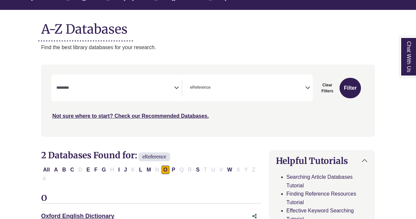
scroll to position [71, 0]
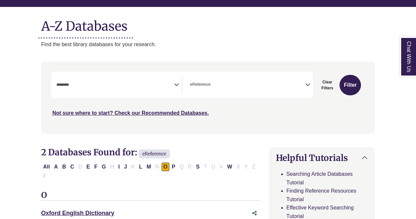
click at [174, 83] on icon "Search filters" at bounding box center [176, 84] width 5 height 10
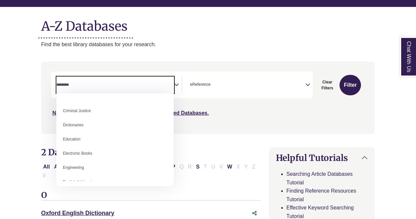
scroll to position [152, 0]
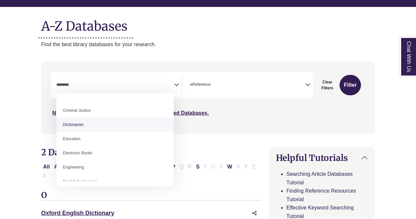
select select "******"
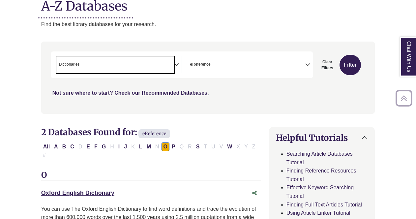
scroll to position [93, 0]
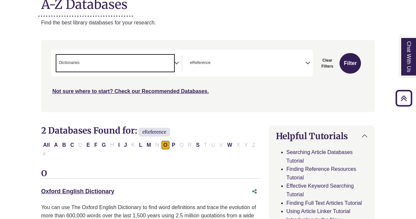
click at [169, 58] on span "× Dictionaries" at bounding box center [115, 63] width 118 height 17
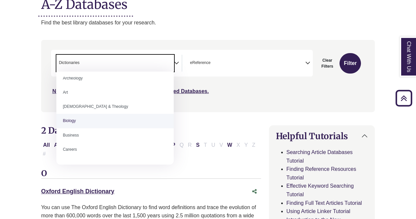
scroll to position [0, 0]
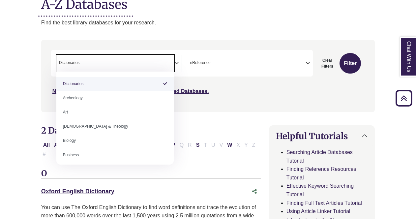
click at [284, 55] on span "× eReference" at bounding box center [247, 63] width 118 height 17
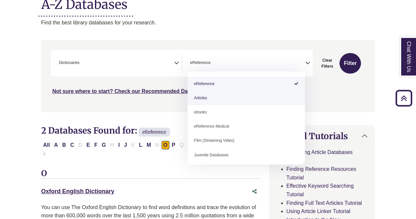
select select "*****"
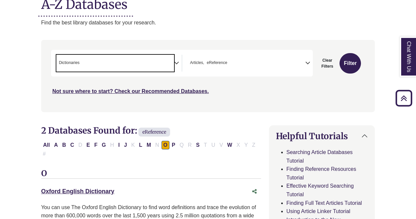
click at [155, 67] on span "× Dictionaries" at bounding box center [115, 63] width 118 height 17
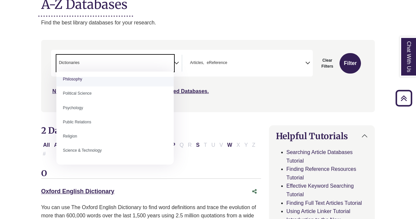
scroll to position [502, 0]
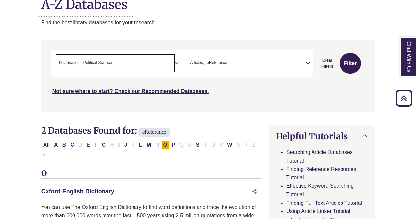
click at [84, 61] on span "Political Science" at bounding box center [97, 63] width 29 height 6
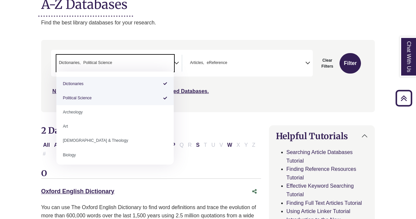
click at [82, 64] on li "× Political Science" at bounding box center [96, 63] width 31 height 6
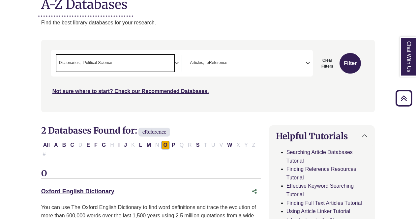
click at [82, 64] on li "× Political Science" at bounding box center [96, 63] width 31 height 6
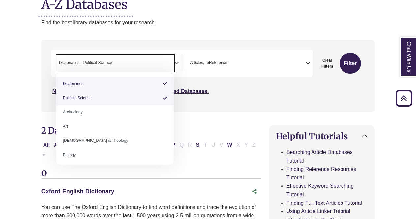
select select "******"
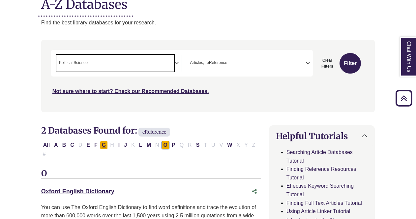
click at [103, 146] on button "G" at bounding box center [104, 145] width 8 height 9
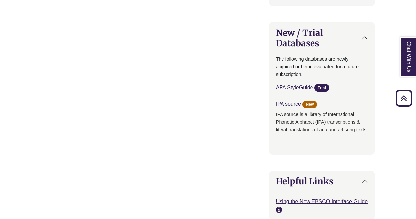
scroll to position [636, 0]
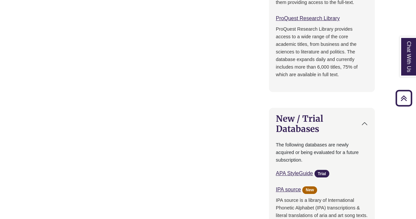
select select "Database Subject Filter"
select select "*****"
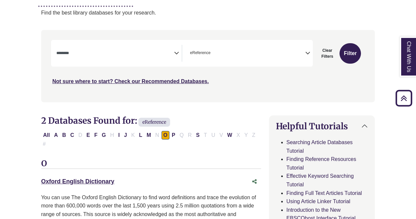
scroll to position [93, 0]
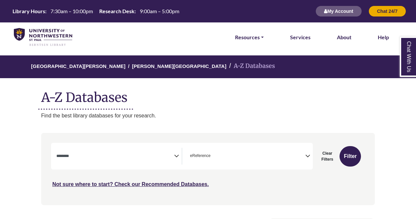
select select "Database Subject Filter"
